Goal: Check status: Check status

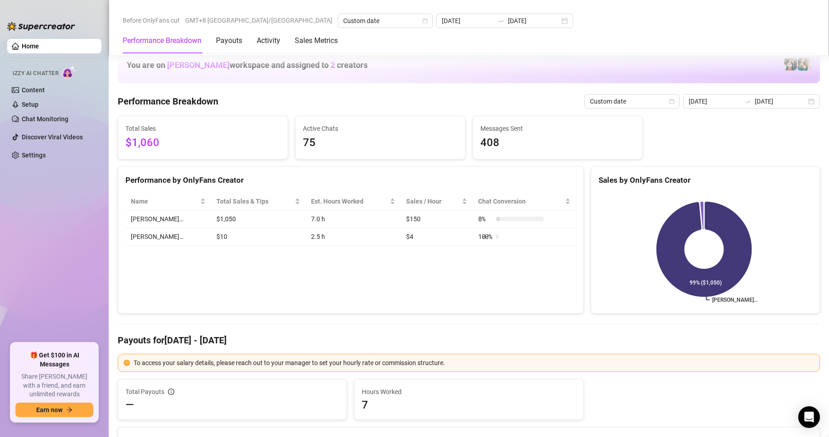
scroll to position [1056, 0]
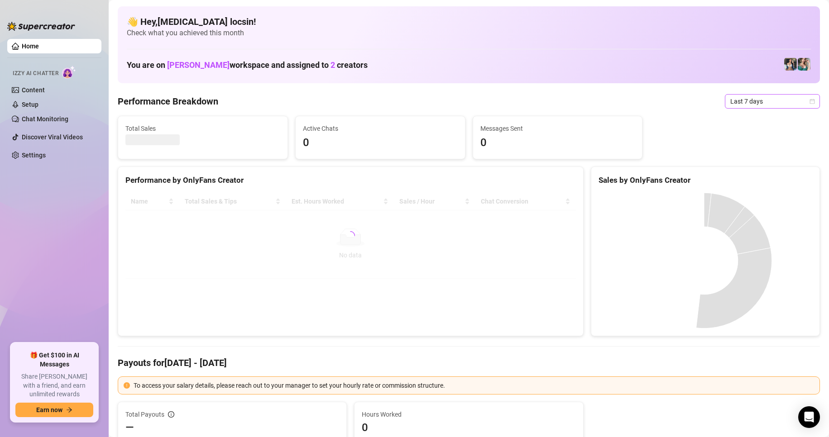
click at [742, 99] on span "Last 7 days" at bounding box center [772, 102] width 84 height 14
click at [742, 178] on div "Custom date" at bounding box center [764, 177] width 81 height 10
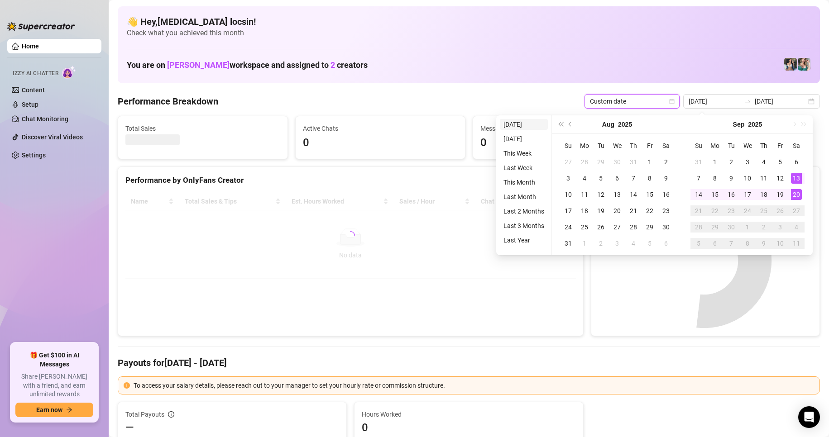
click at [519, 125] on li "[DATE]" at bounding box center [524, 124] width 48 height 11
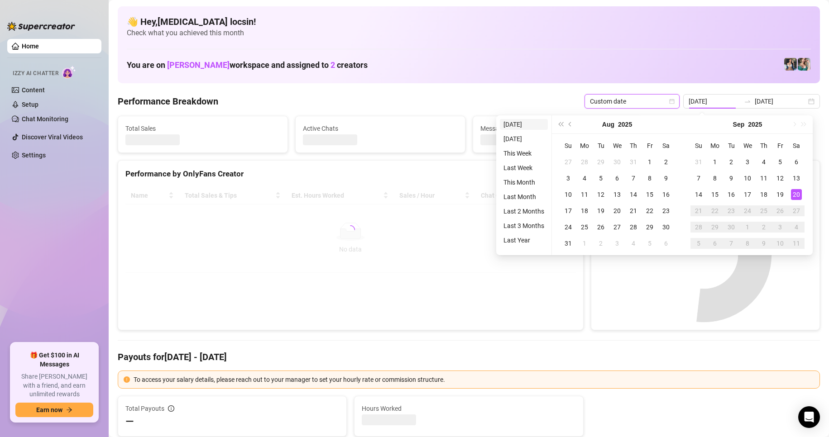
type input "[DATE]"
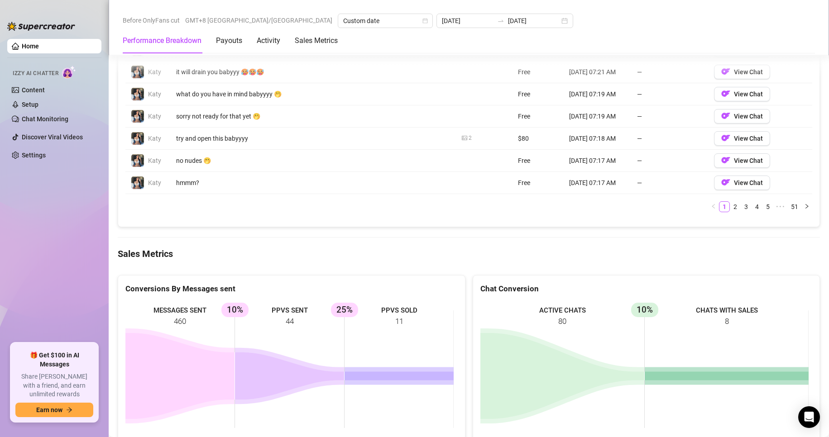
scroll to position [1059, 0]
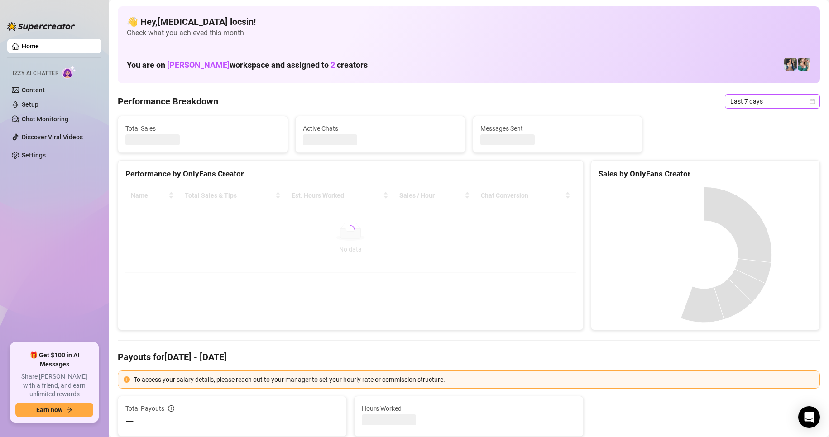
click at [736, 101] on span "Last 7 days" at bounding box center [772, 102] width 84 height 14
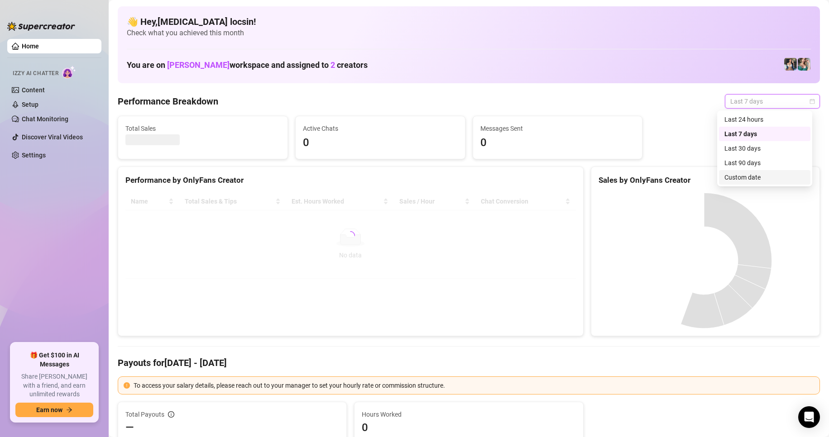
click at [763, 177] on div "Custom date" at bounding box center [764, 177] width 81 height 10
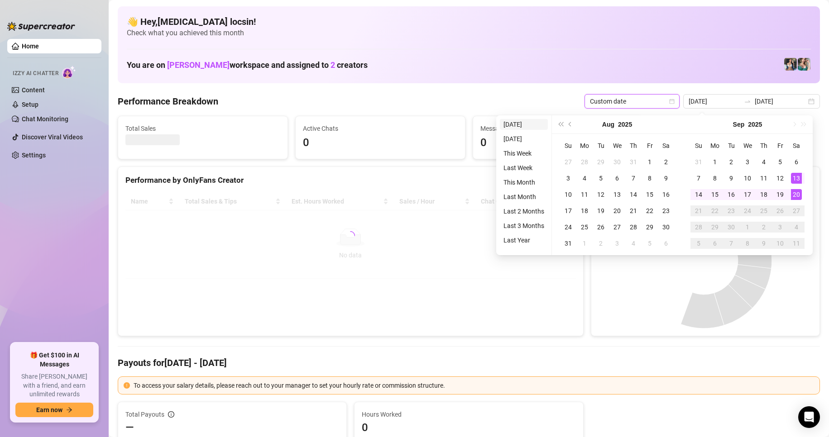
type input "[DATE]"
click at [525, 125] on li "[DATE]" at bounding box center [524, 124] width 48 height 11
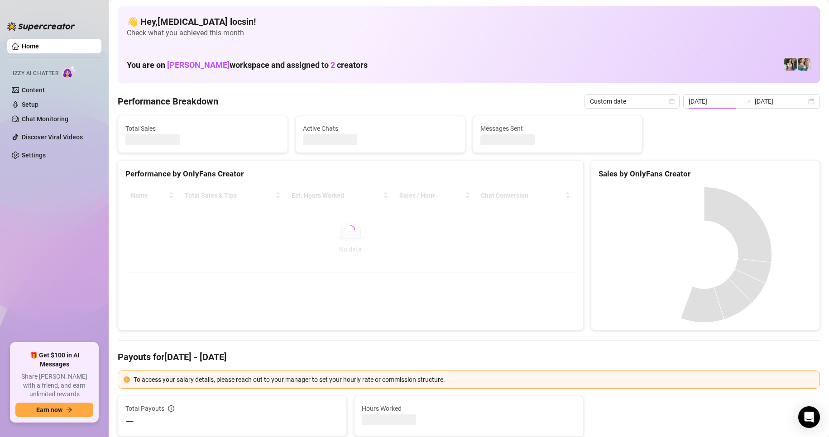
type input "[DATE]"
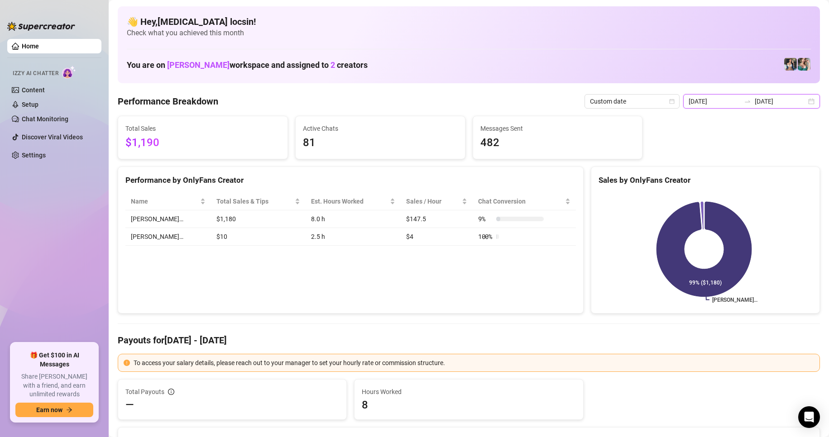
click at [729, 100] on input "[DATE]" at bounding box center [714, 101] width 52 height 10
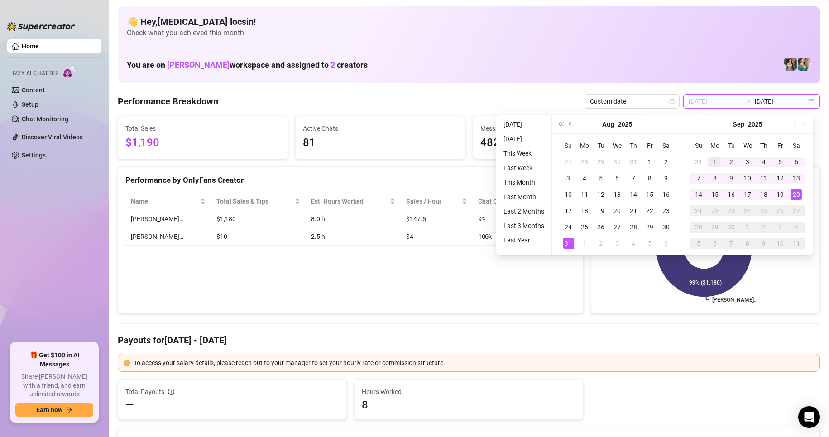
type input "[DATE]"
click at [717, 159] on div "1" at bounding box center [714, 162] width 11 height 11
type input "[DATE]"
click at [793, 190] on div "20" at bounding box center [796, 194] width 11 height 11
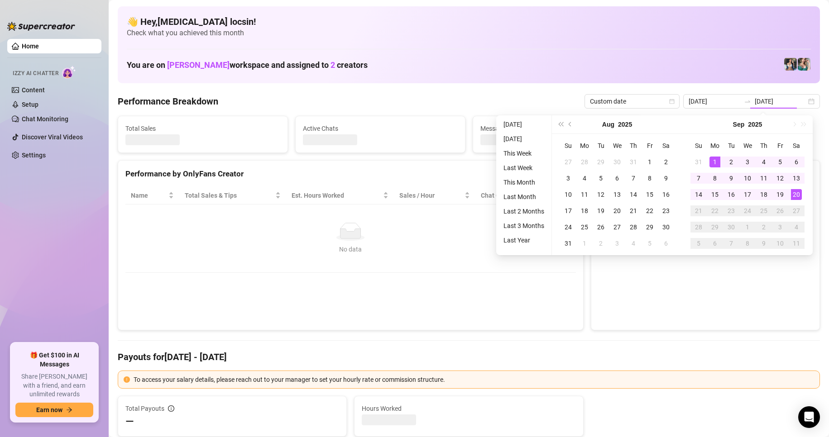
type input "[DATE]"
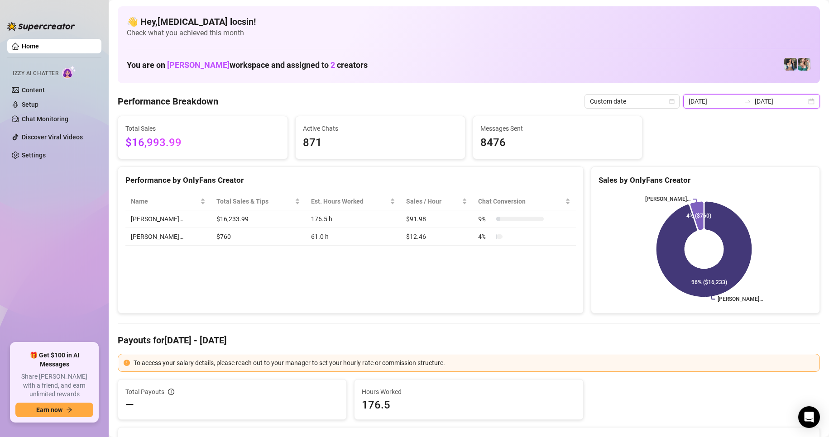
click at [755, 104] on input "[DATE]" at bounding box center [781, 101] width 52 height 10
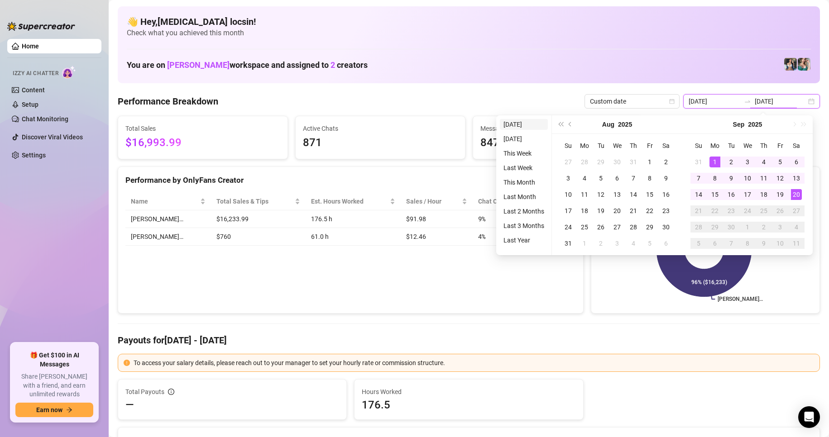
type input "[DATE]"
click at [508, 123] on li "[DATE]" at bounding box center [524, 124] width 48 height 11
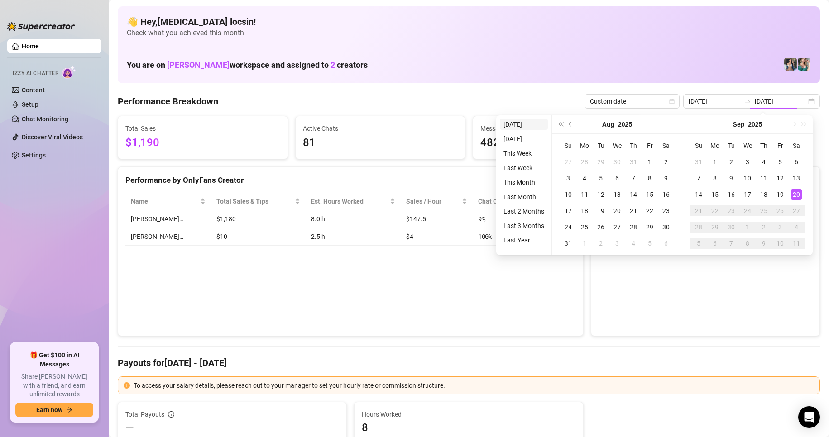
type input "[DATE]"
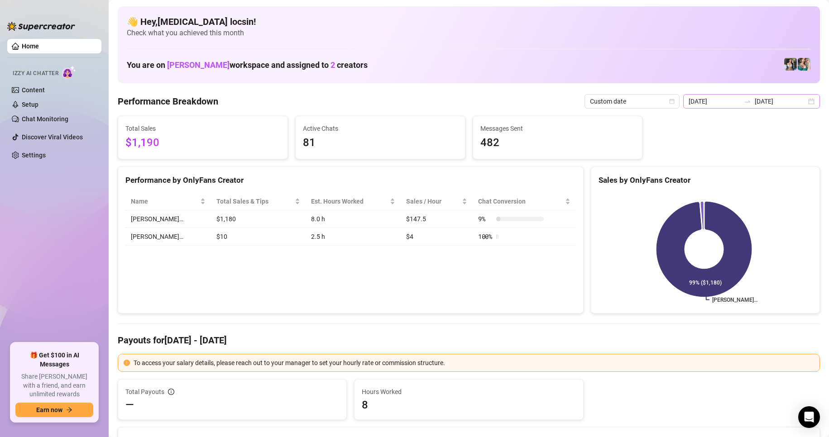
click at [764, 94] on div "[DATE] [DATE]" at bounding box center [751, 101] width 137 height 14
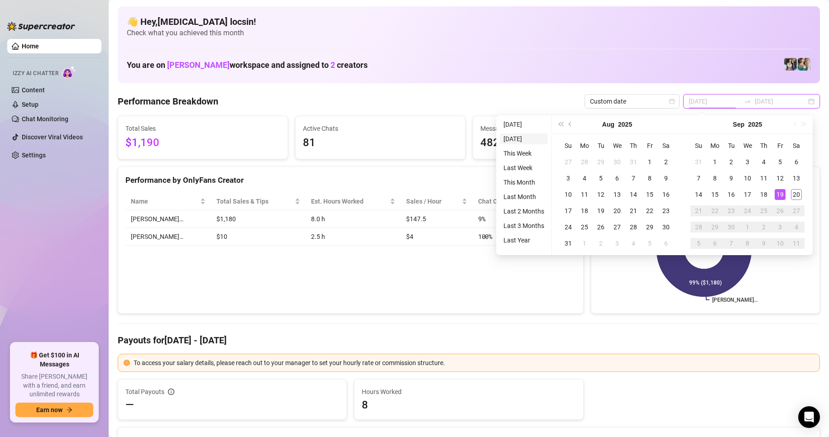
type input "[DATE]"
drag, startPoint x: 512, startPoint y: 126, endPoint x: 499, endPoint y: 120, distance: 15.0
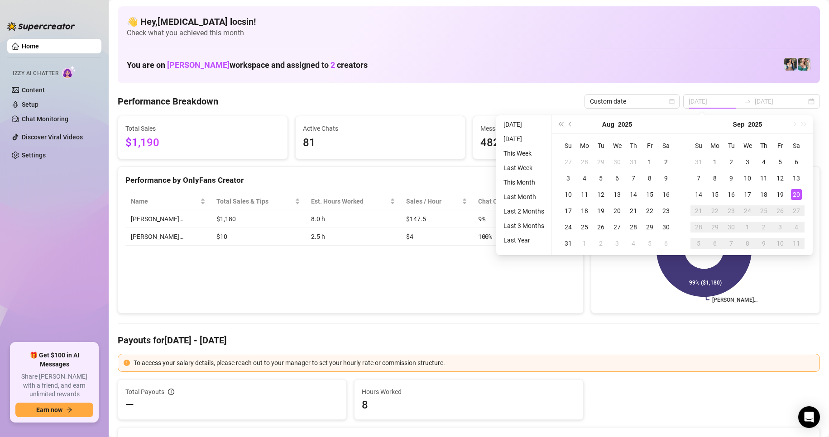
click at [512, 126] on li "[DATE]" at bounding box center [524, 124] width 48 height 11
